Goal: Find specific page/section: Find specific page/section

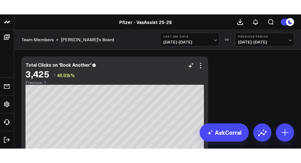
scroll to position [28, 0]
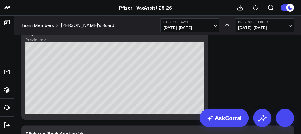
click at [88, 9] on div "Pfizer - VaxAssist 25-26" at bounding box center [147, 8] width 294 height 6
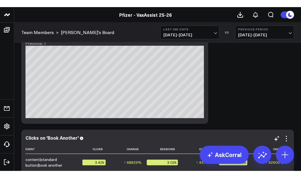
scroll to position [0, 0]
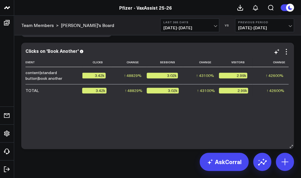
scroll to position [231, 0]
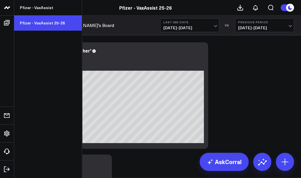
click at [35, 25] on link "Pfizer - VaxAssist 25-26" at bounding box center [48, 22] width 68 height 15
